Goal: Task Accomplishment & Management: Use online tool/utility

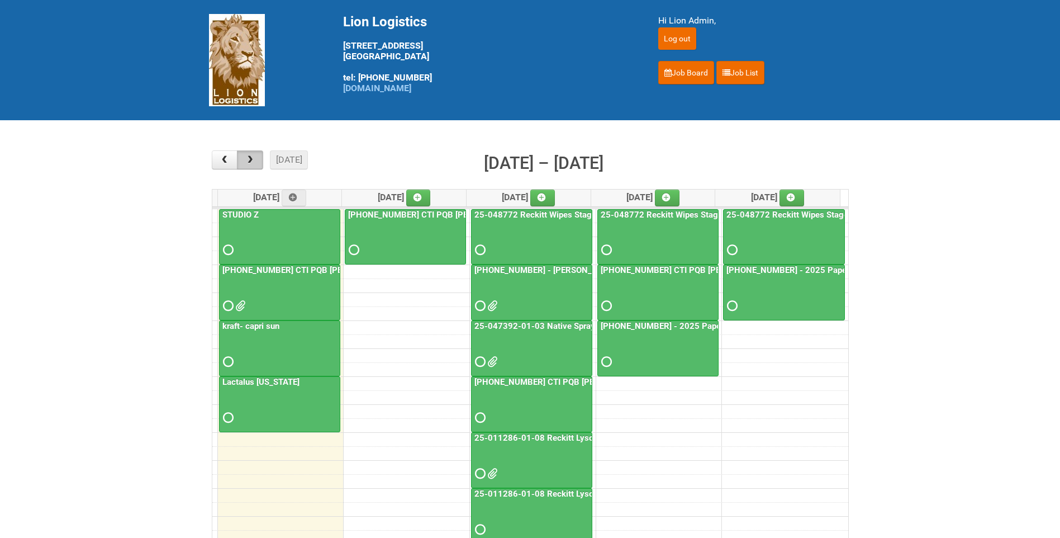
click at [246, 162] on span "button" at bounding box center [250, 159] width 11 height 9
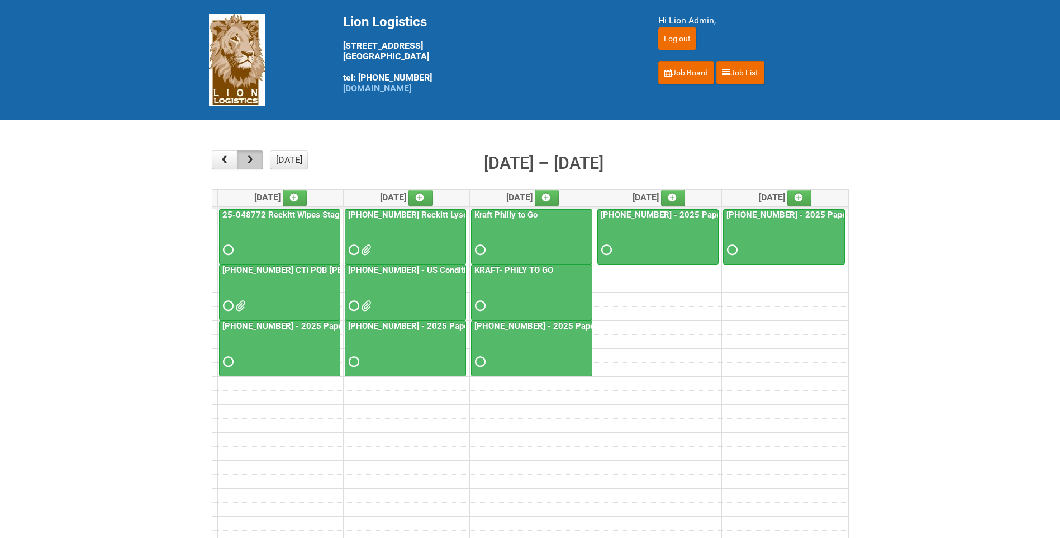
click at [246, 162] on span "button" at bounding box center [250, 159] width 11 height 9
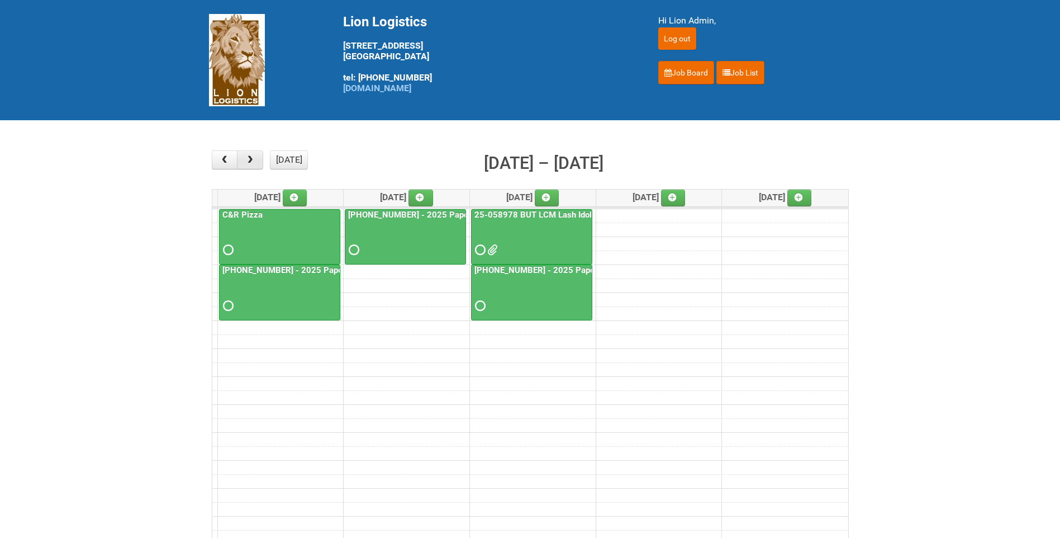
click at [246, 162] on span "button" at bounding box center [250, 159] width 11 height 9
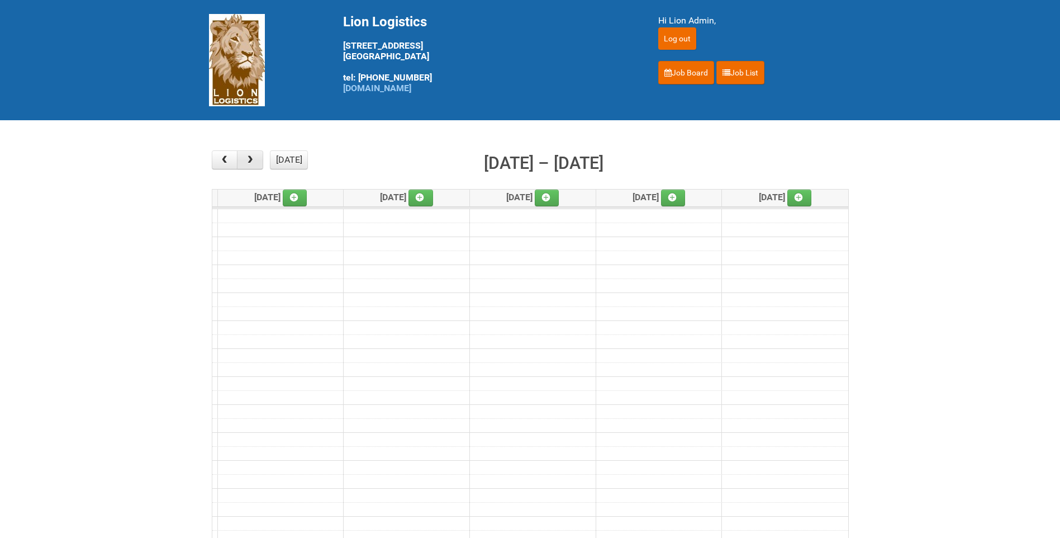
click at [252, 162] on span "button" at bounding box center [250, 159] width 11 height 9
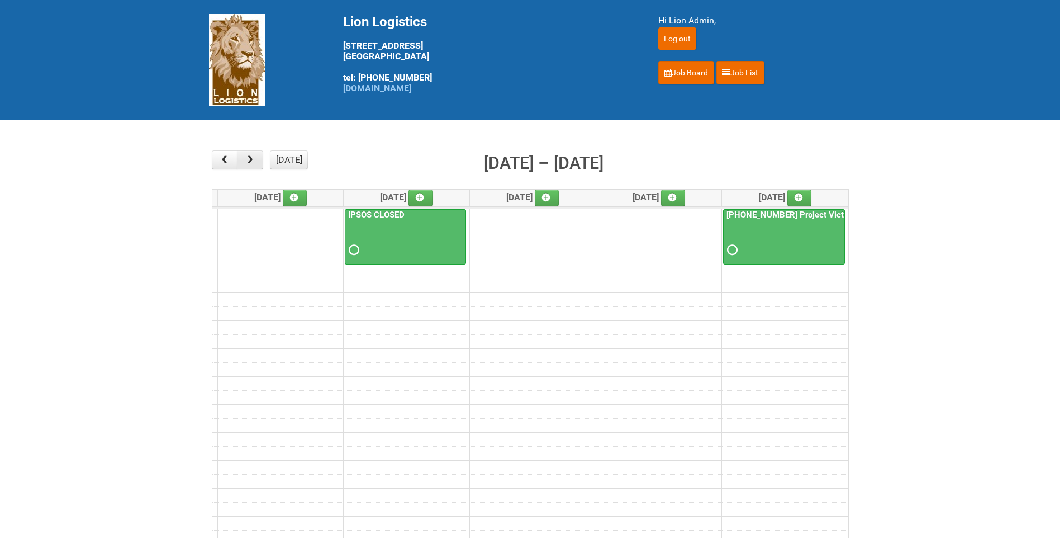
click at [252, 162] on span "button" at bounding box center [250, 159] width 11 height 9
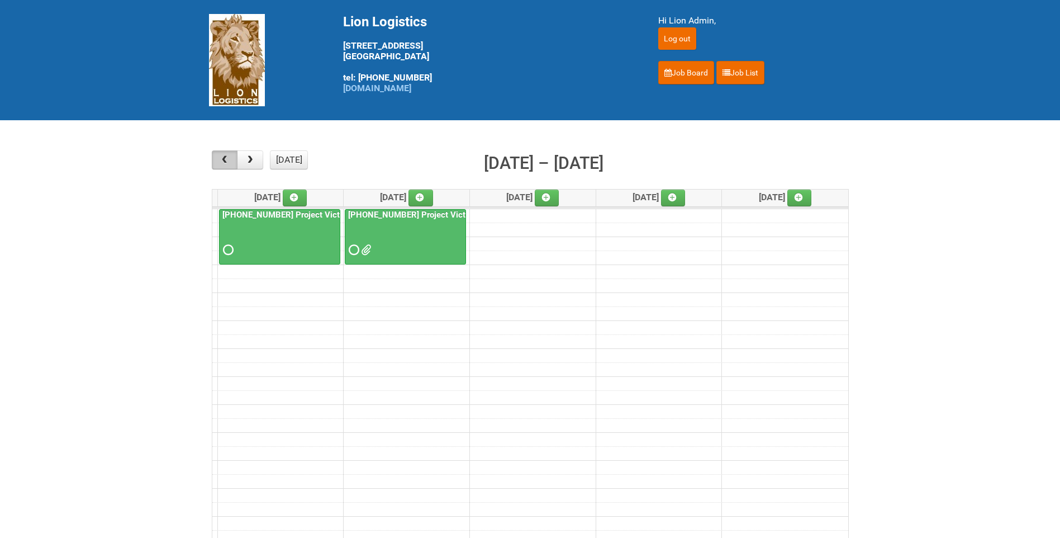
click at [222, 158] on span "button" at bounding box center [224, 159] width 11 height 9
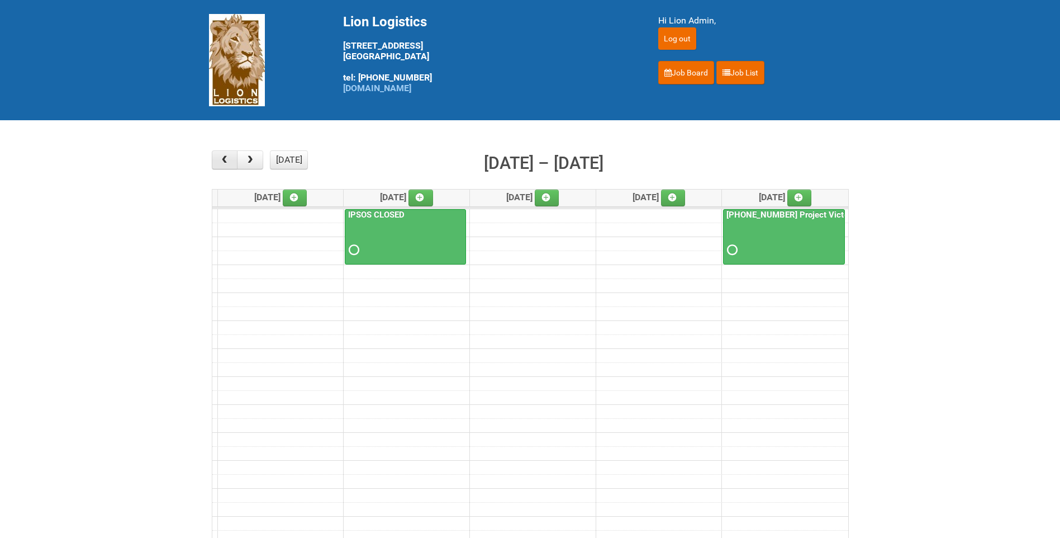
click at [222, 158] on span "button" at bounding box center [224, 159] width 11 height 9
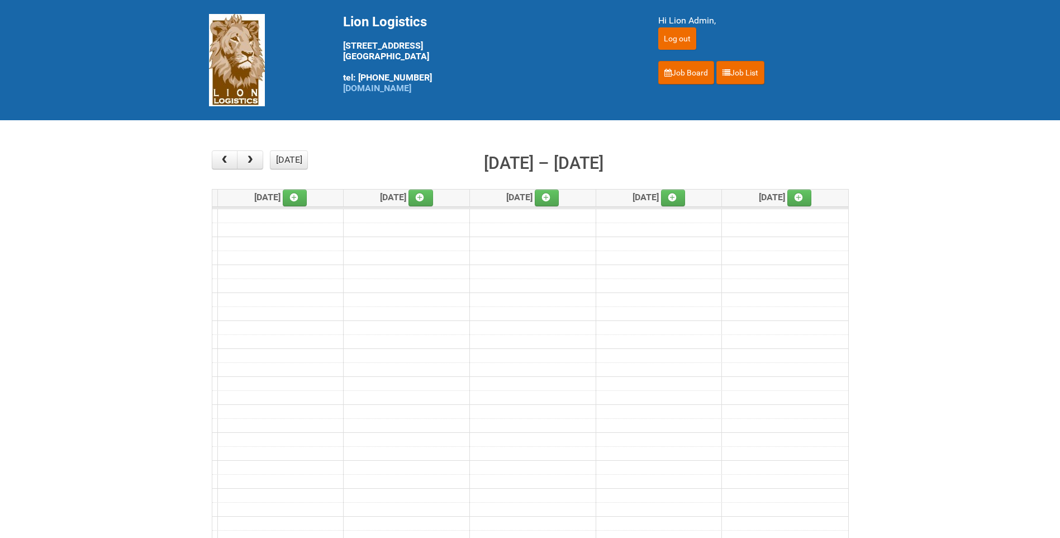
click at [450, 335] on td at bounding box center [530, 341] width 636 height 14
